Goal: Check status

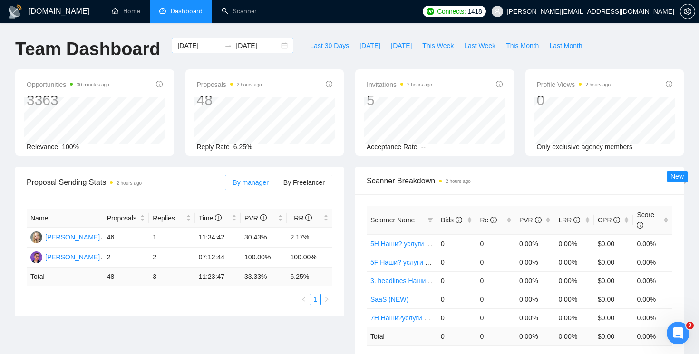
click at [204, 52] on div "[DATE] [DATE]" at bounding box center [233, 45] width 122 height 15
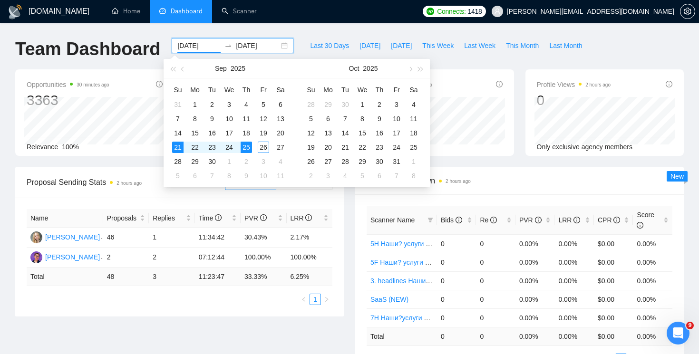
click at [204, 49] on input "[DATE]" at bounding box center [198, 45] width 43 height 10
type input "[DATE]"
click at [179, 145] on div "21" at bounding box center [177, 147] width 11 height 11
type input "[DATE]"
click at [247, 147] on div "25" at bounding box center [246, 147] width 11 height 11
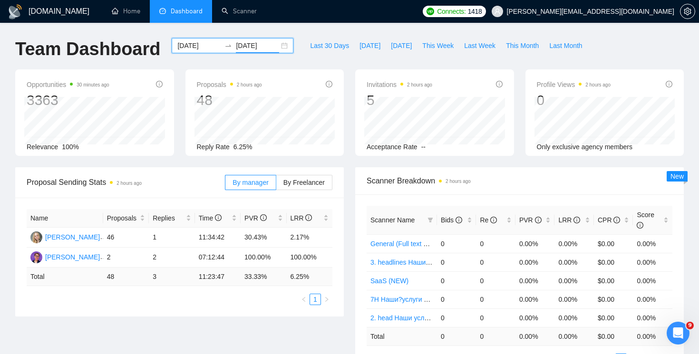
click at [203, 43] on input "[DATE]" at bounding box center [198, 45] width 43 height 10
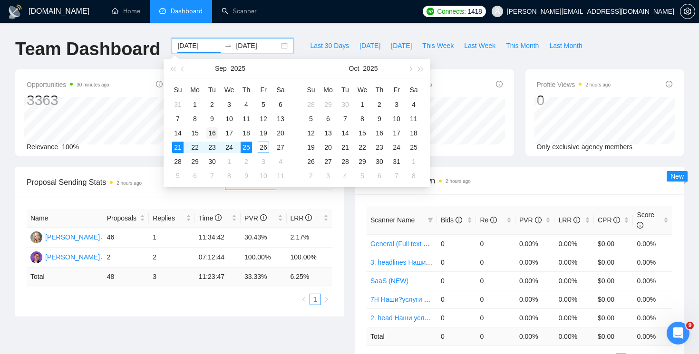
type input "[DATE]"
click at [211, 132] on div "16" at bounding box center [211, 132] width 11 height 11
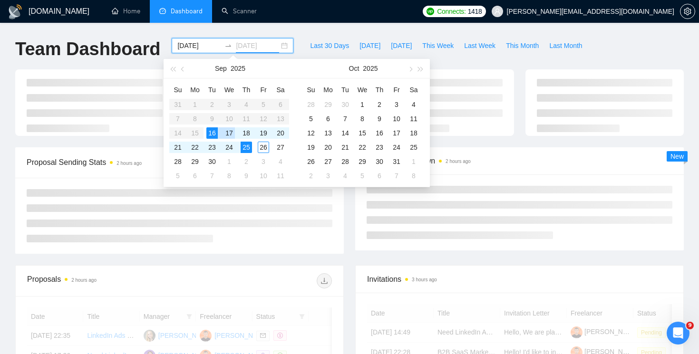
type input "[DATE]"
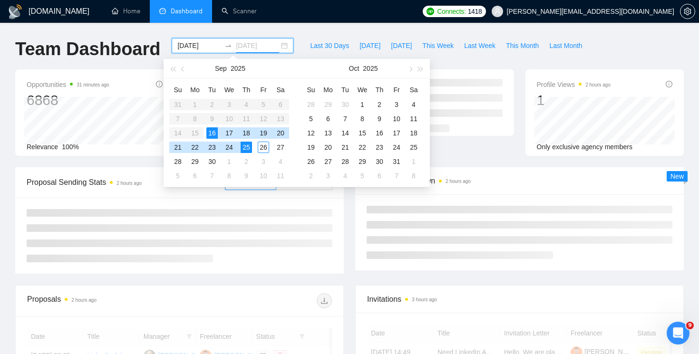
click at [250, 147] on div "25" at bounding box center [246, 147] width 11 height 11
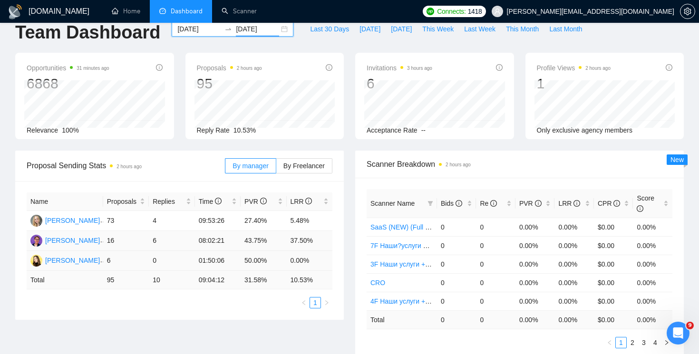
scroll to position [20, 0]
